Goal: Information Seeking & Learning: Learn about a topic

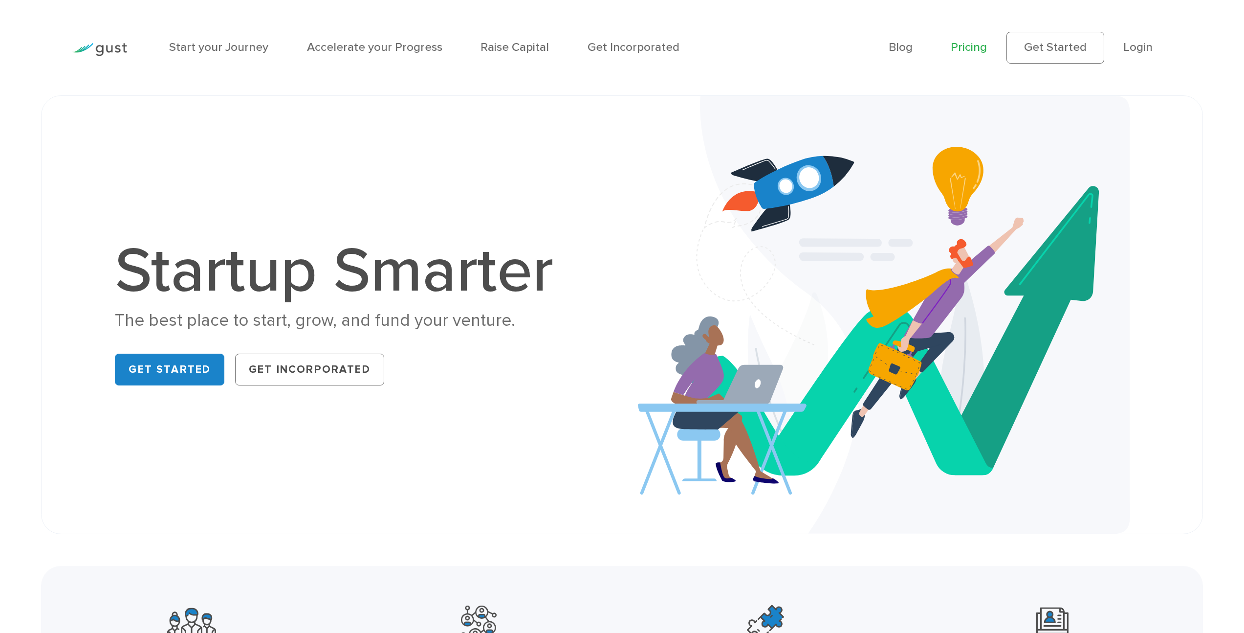
click at [978, 40] on link "Pricing" at bounding box center [969, 47] width 36 height 14
click at [969, 43] on link "Pricing" at bounding box center [969, 47] width 36 height 14
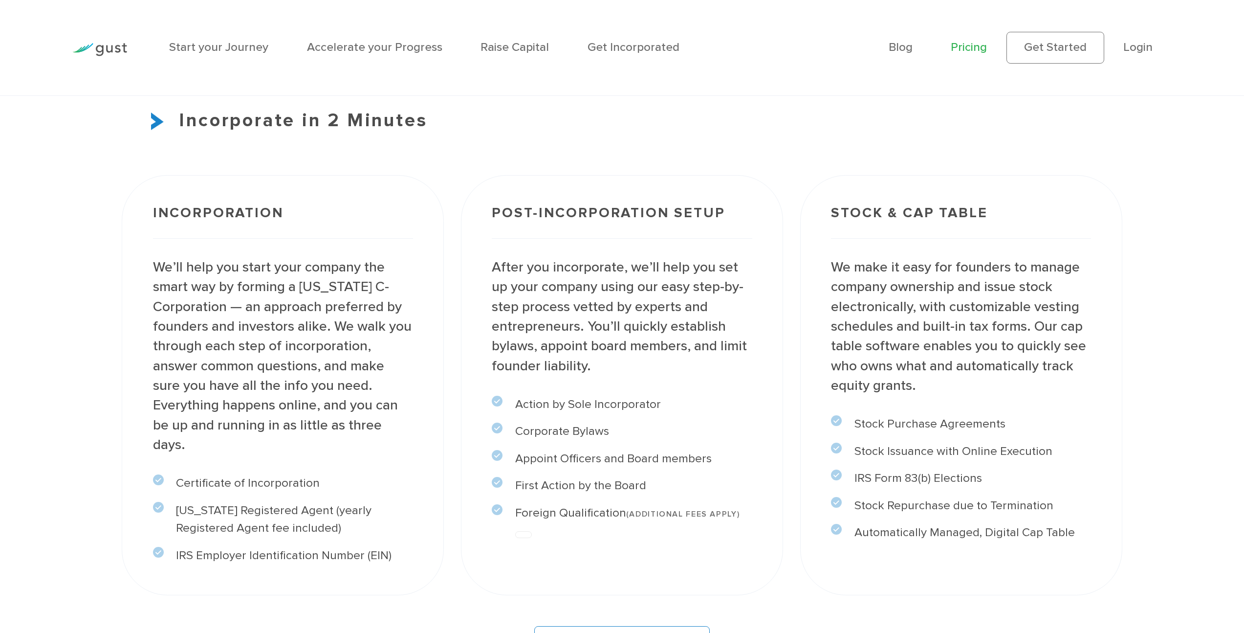
scroll to position [973, 0]
click at [871, 151] on div "Incorporate in 2 Minutes Incorporation We’ll help you start your company the sm…" at bounding box center [622, 389] width 1000 height 561
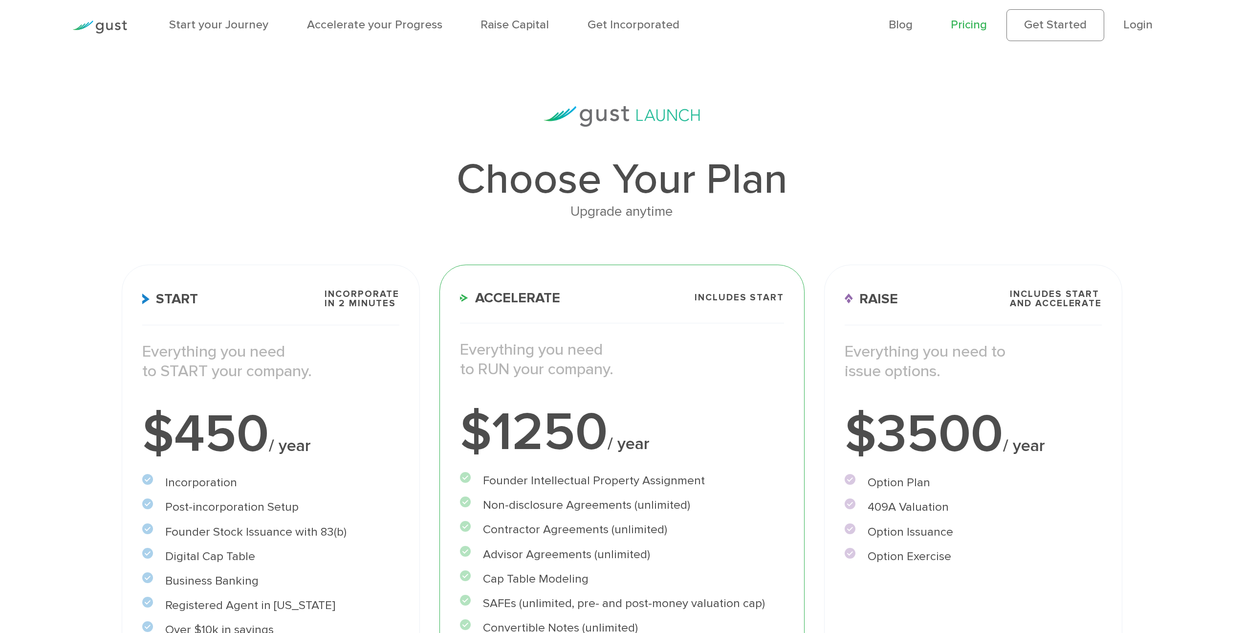
scroll to position [0, 0]
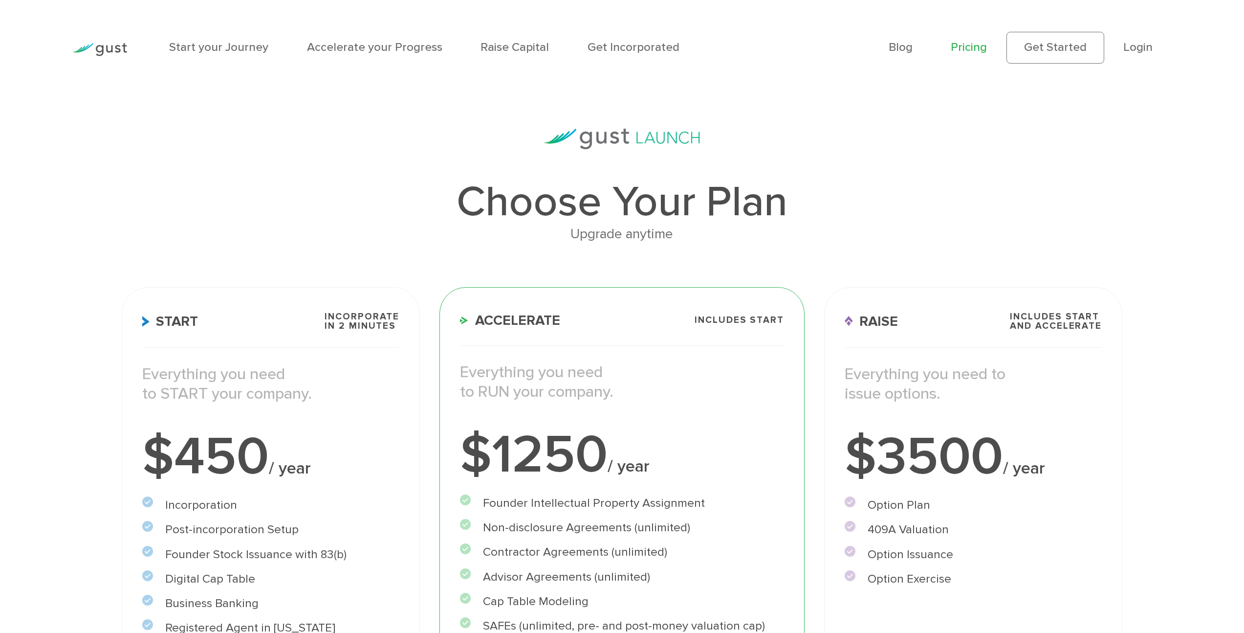
click at [603, 213] on h1 "Choose Your Plan" at bounding box center [622, 202] width 1000 height 43
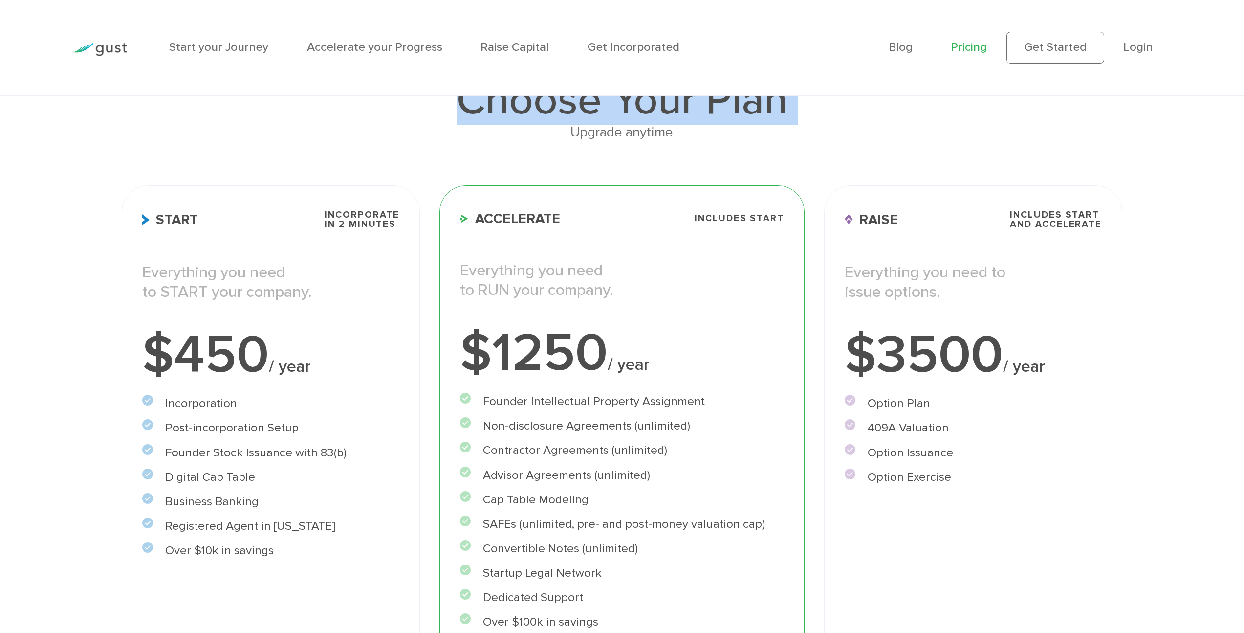
scroll to position [101, 0]
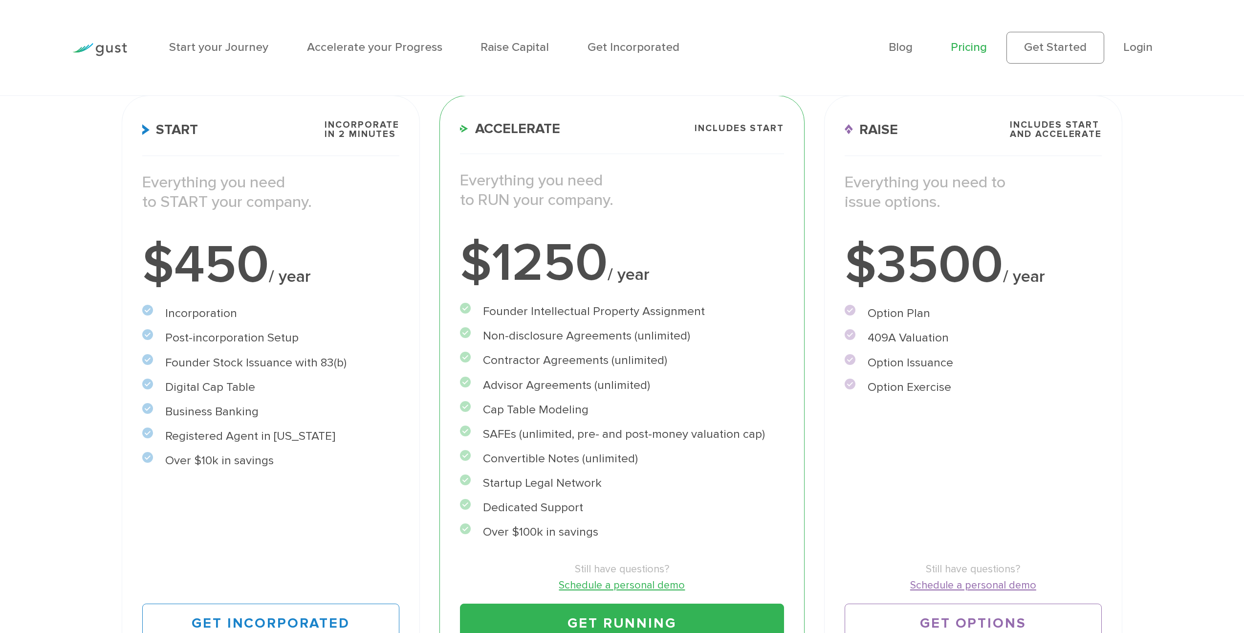
scroll to position [192, 0]
click at [42, 127] on div "Choose Your Plan Upgrade anytime Start Incorporate in 2 Minutes Everything you …" at bounding box center [622, 306] width 1244 height 741
